Goal: Navigation & Orientation: Find specific page/section

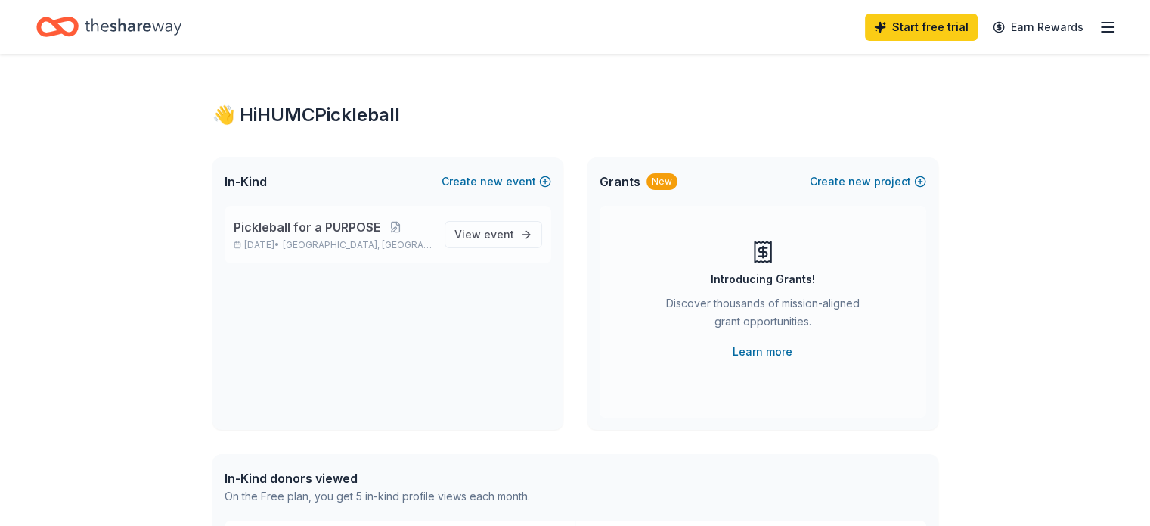
click at [299, 228] on span "Pickleball for a PURPOSE" at bounding box center [307, 227] width 147 height 18
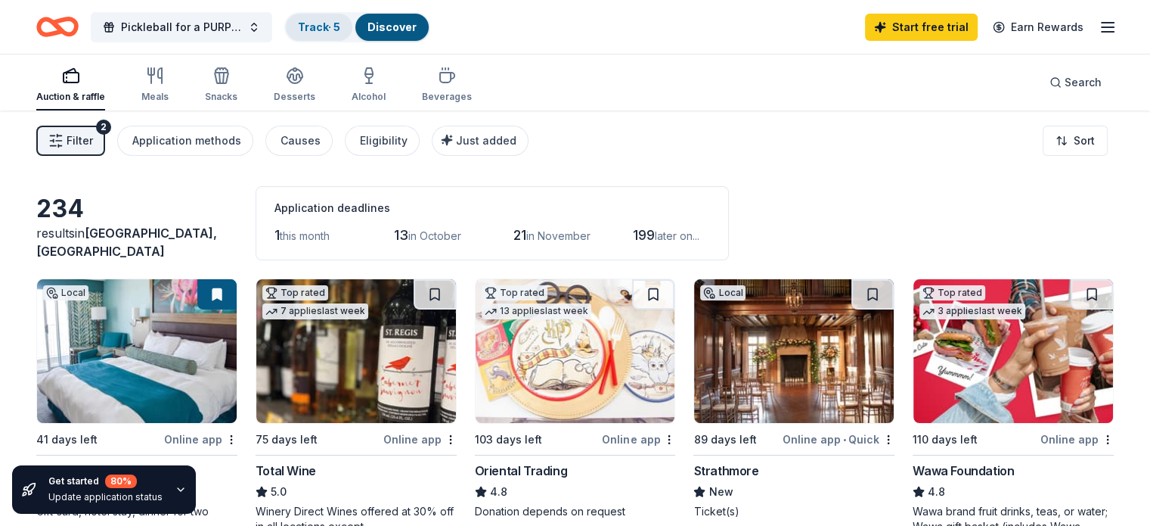
click at [340, 28] on link "Track · 5" at bounding box center [319, 26] width 42 height 13
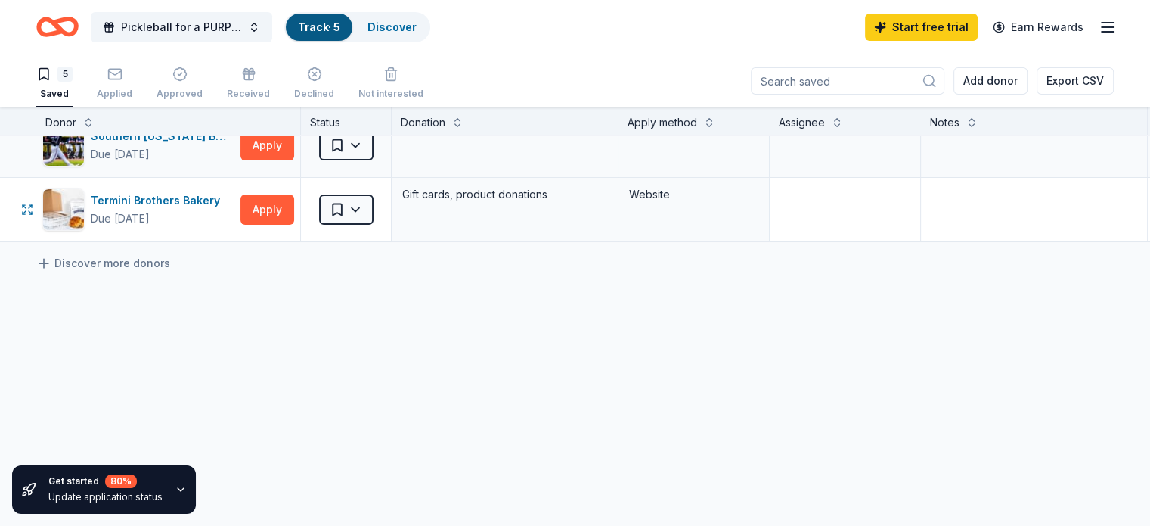
scroll to position [227, 0]
click at [105, 256] on link "Discover more donors" at bounding box center [103, 263] width 134 height 18
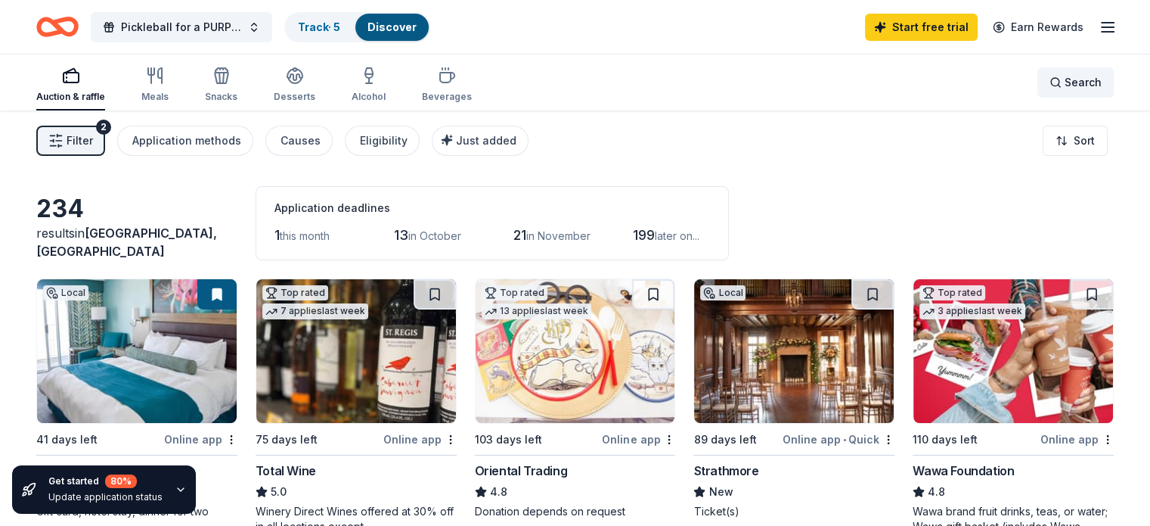
click at [1065, 82] on span "Search" at bounding box center [1083, 82] width 37 height 18
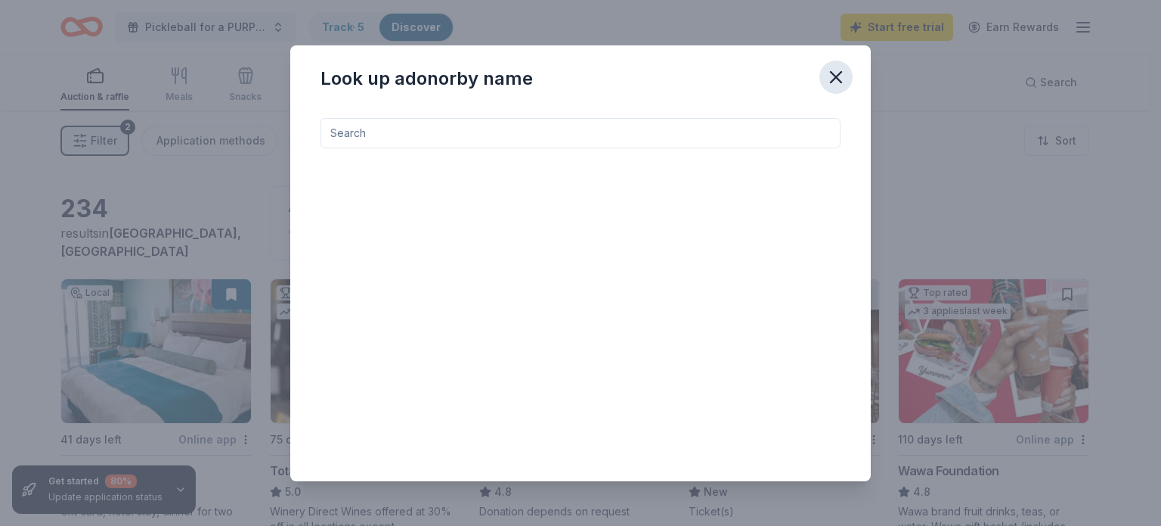
click at [836, 70] on icon "button" at bounding box center [836, 77] width 21 height 21
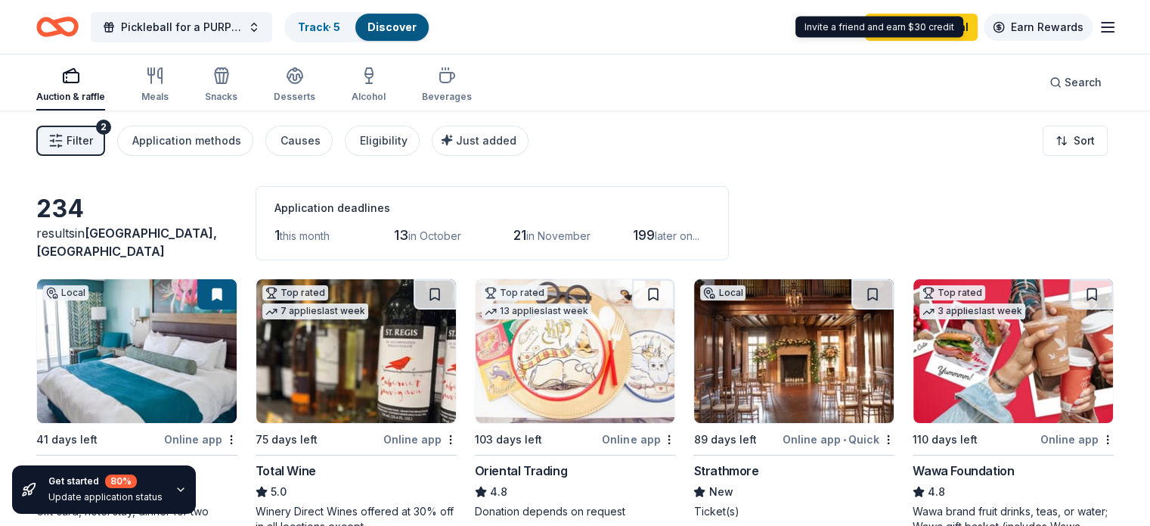
click at [1016, 22] on link "Earn Rewards" at bounding box center [1038, 27] width 109 height 27
click at [1014, 28] on link "Earn Rewards" at bounding box center [1038, 27] width 109 height 27
click at [1102, 27] on line "button" at bounding box center [1108, 27] width 12 height 0
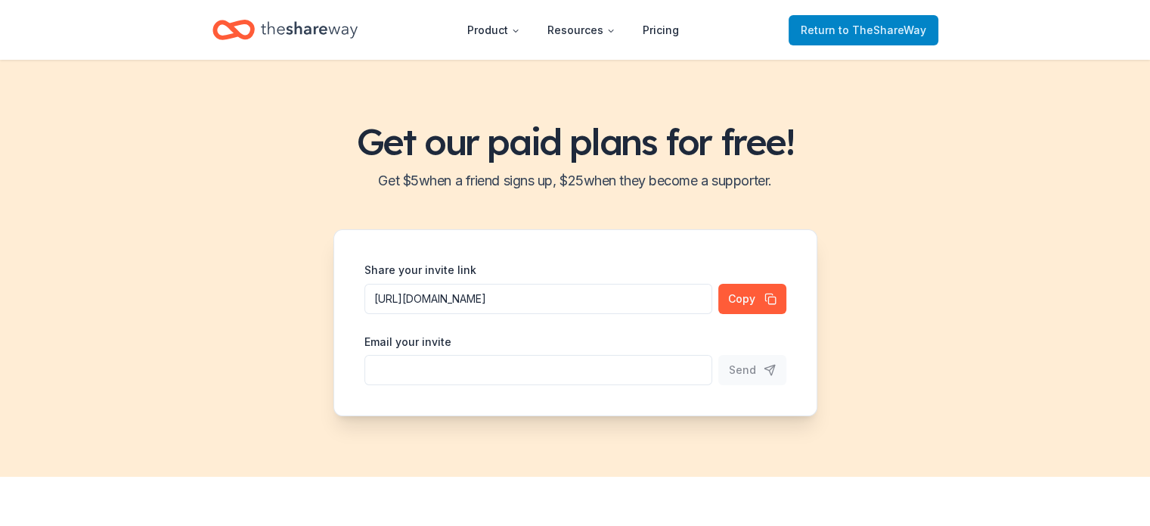
click at [842, 27] on span "to TheShareWay" at bounding box center [883, 29] width 88 height 13
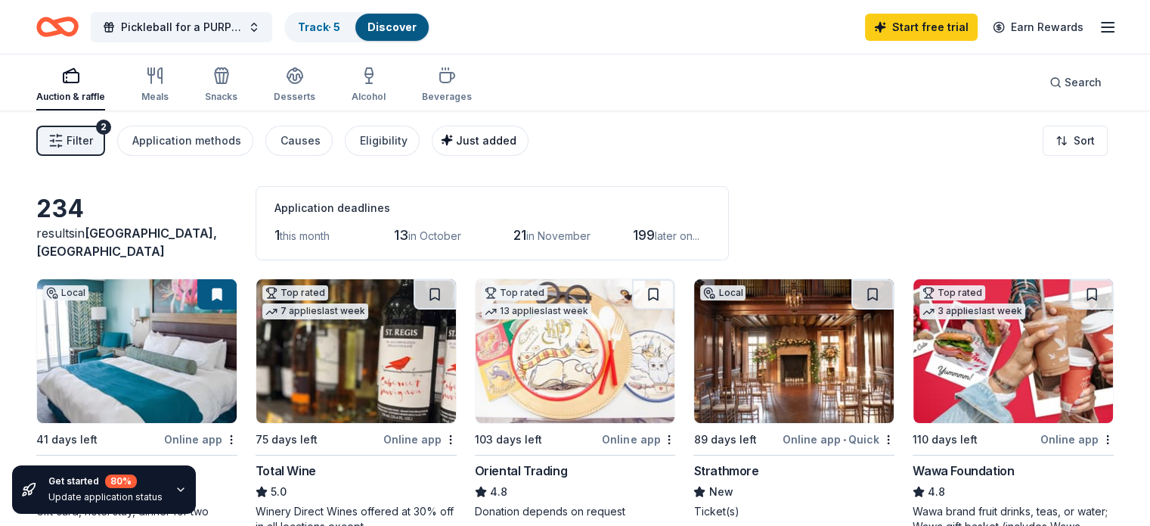
click at [492, 141] on span "Just added" at bounding box center [486, 140] width 60 height 13
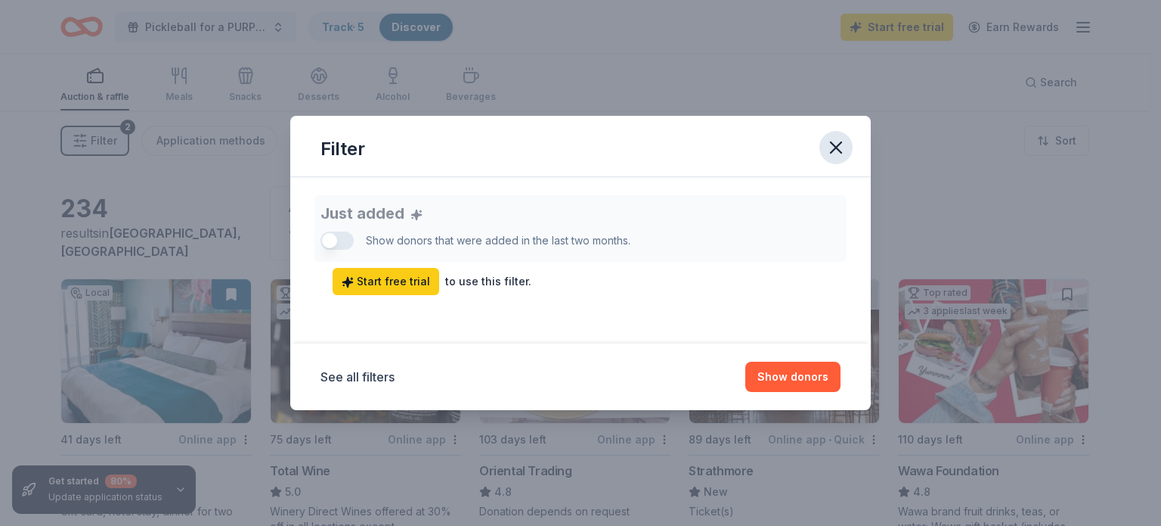
click at [835, 144] on icon "button" at bounding box center [836, 147] width 21 height 21
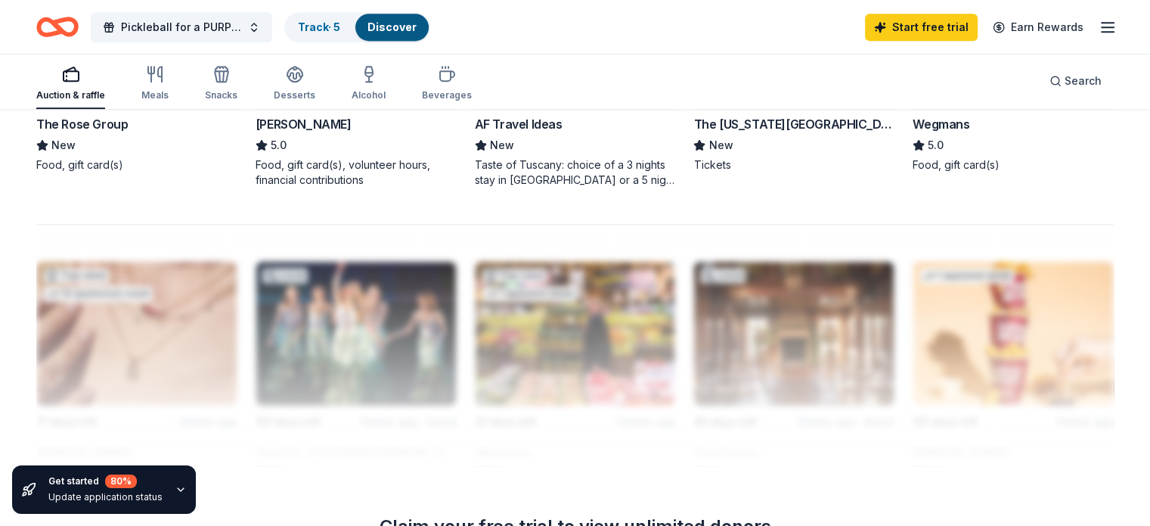
scroll to position [995, 0]
